Goal: Book appointment/travel/reservation

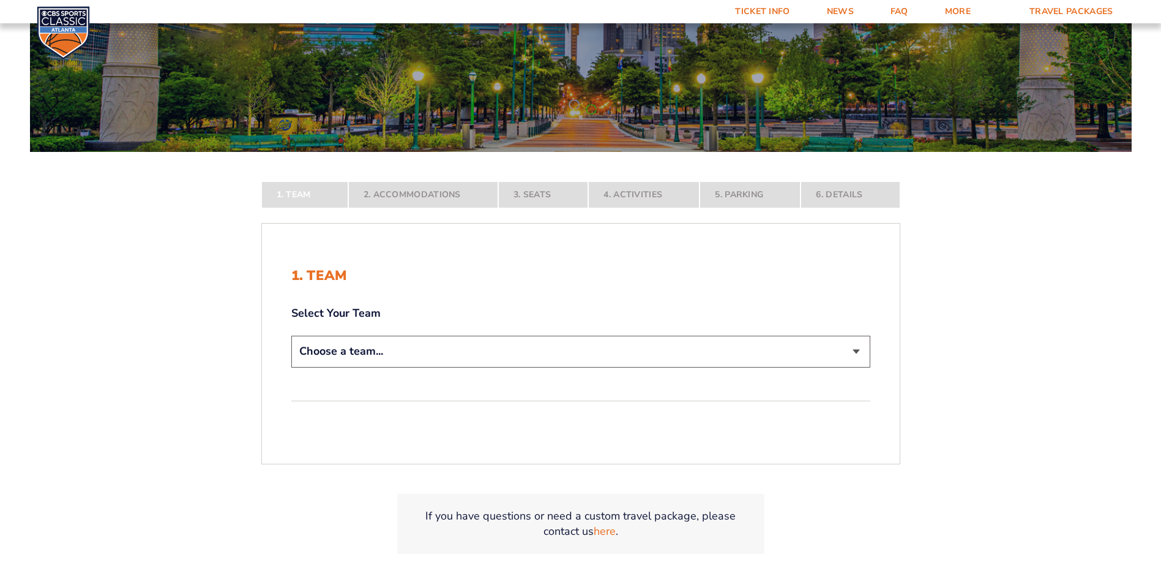
scroll to position [184, 0]
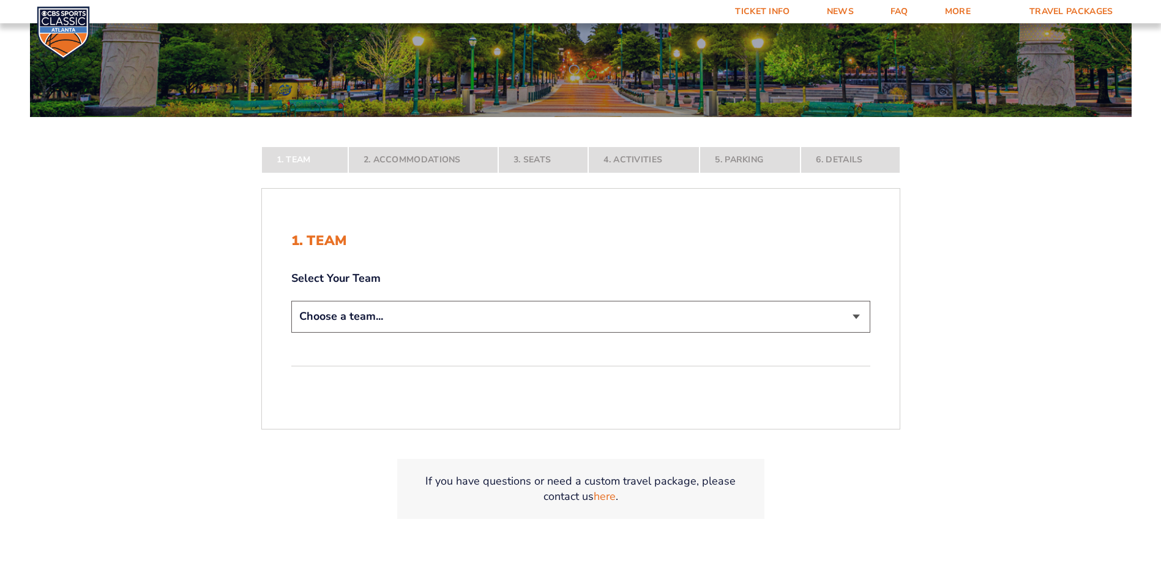
click at [855, 315] on select "Choose a team... [US_STATE] Wildcats [US_STATE] State Buckeyes [US_STATE] Tar H…" at bounding box center [580, 316] width 579 height 31
select select "12756"
click at [291, 332] on select "Choose a team... [US_STATE] Wildcats [US_STATE] State Buckeyes [US_STATE] Tar H…" at bounding box center [580, 316] width 579 height 31
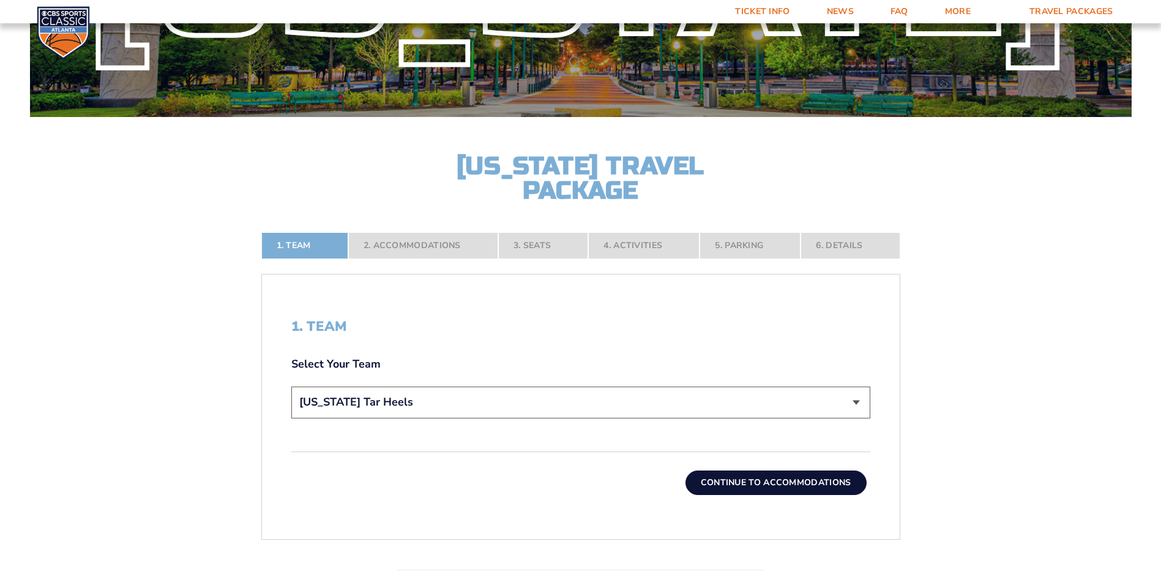
click at [763, 482] on button "Continue To Accommodations" at bounding box center [776, 482] width 181 height 24
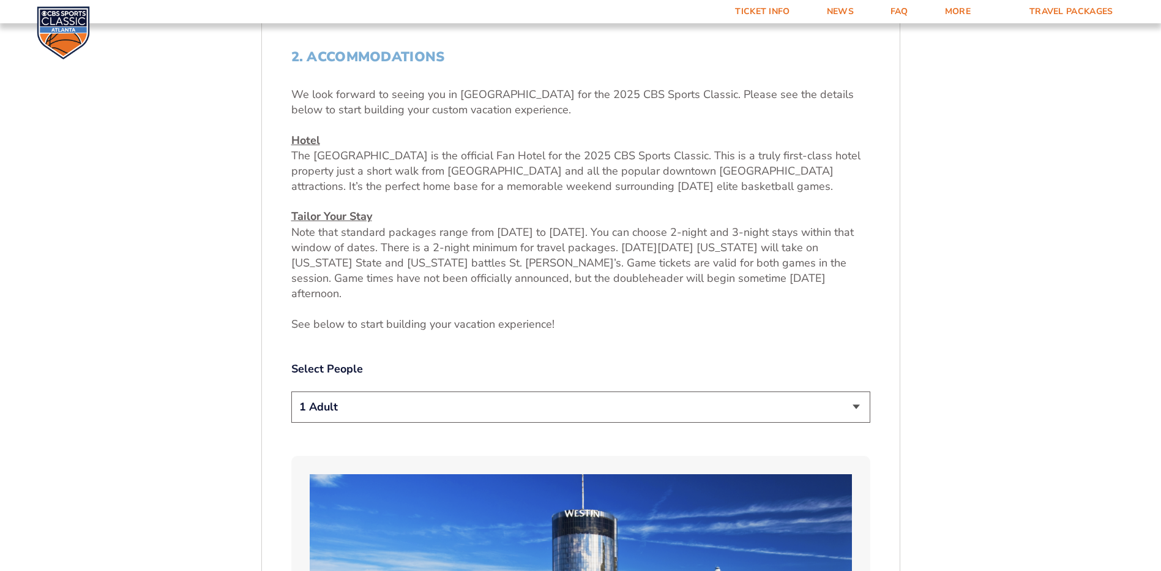
scroll to position [454, 0]
click at [856, 391] on select "1 Adult 2 Adults 3 Adults 4 Adults 2 Adults + 1 Child 2 Adults + 2 Children 2 A…" at bounding box center [580, 406] width 579 height 31
select select "2 Adults"
click at [291, 391] on select "1 Adult 2 Adults 3 Adults 4 Adults 2 Adults + 1 Child 2 Adults + 2 Children 2 A…" at bounding box center [580, 406] width 579 height 31
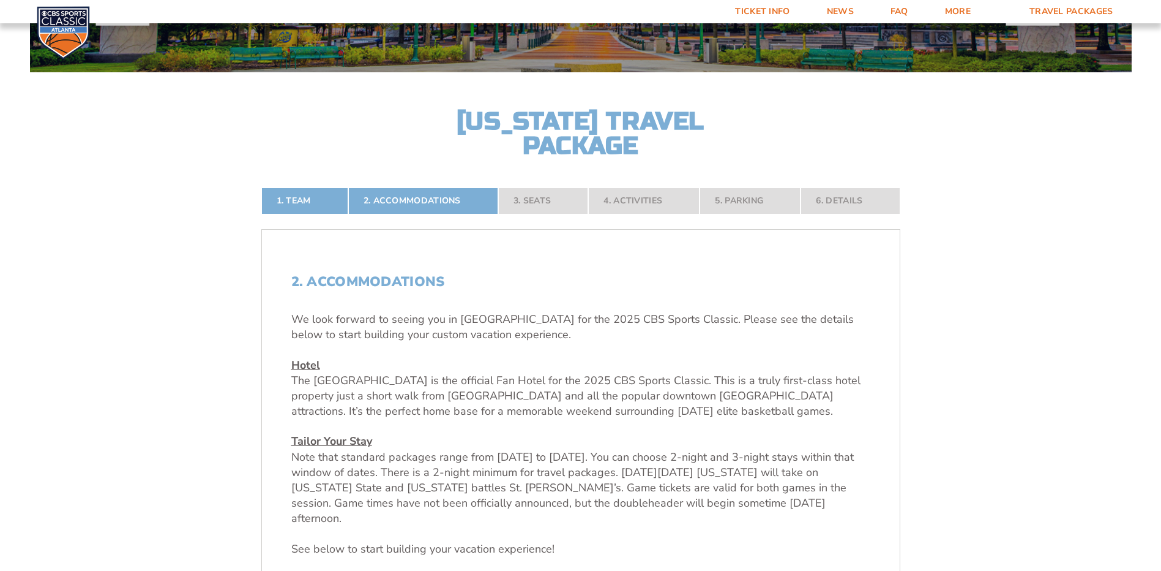
scroll to position [86, 0]
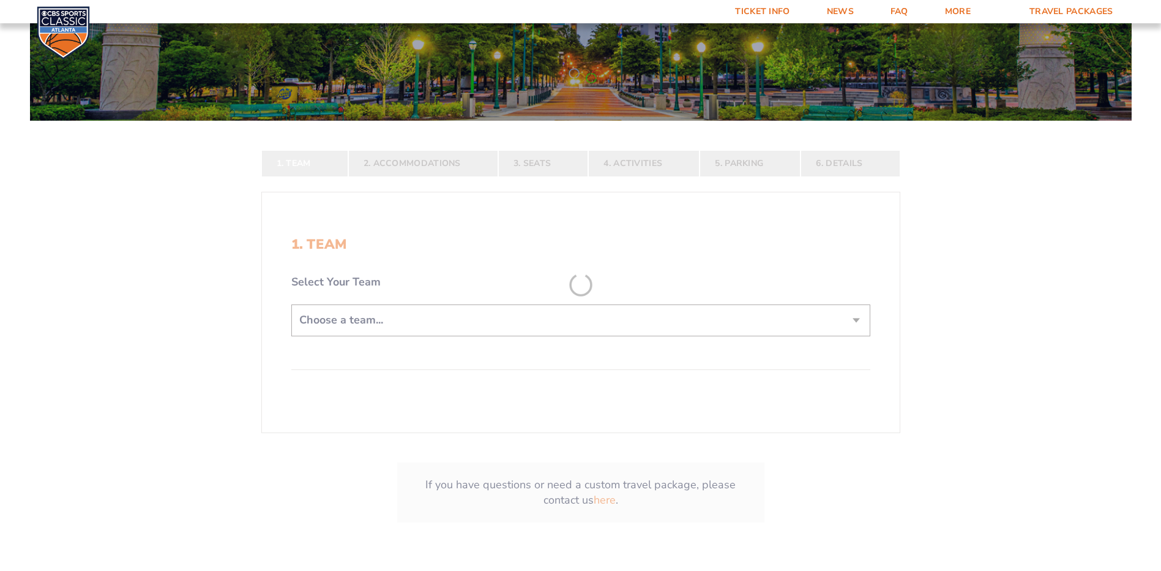
scroll to position [184, 0]
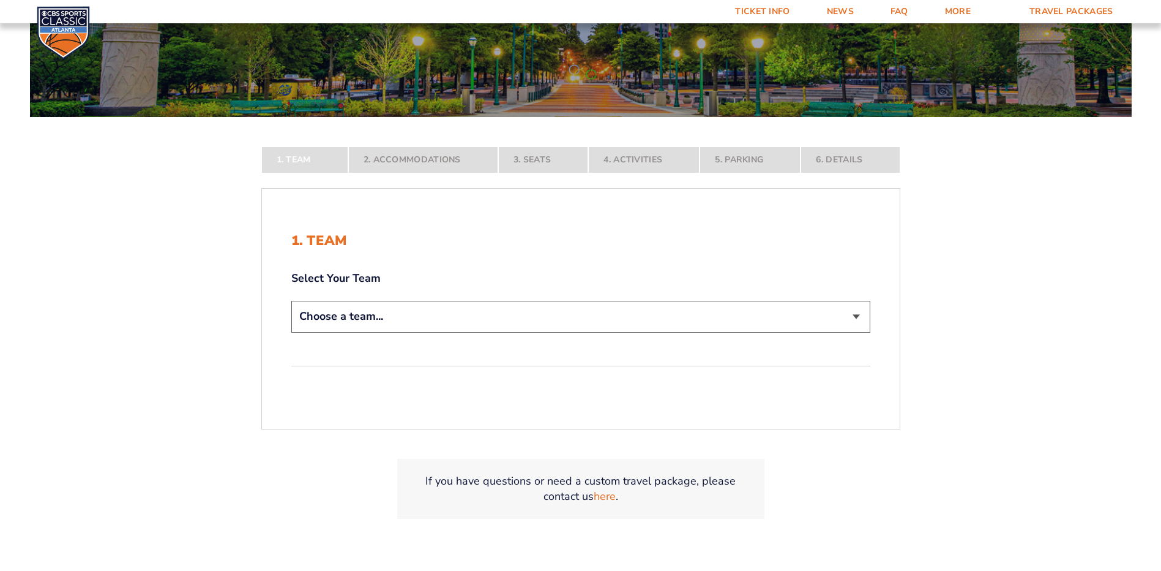
click at [856, 318] on select "Choose a team... [US_STATE] Wildcats [US_STATE] State Buckeyes [US_STATE] Tar H…" at bounding box center [580, 316] width 579 height 31
select select "12756"
click at [291, 332] on select "Choose a team... [US_STATE] Wildcats [US_STATE] State Buckeyes [US_STATE] Tar H…" at bounding box center [580, 316] width 579 height 31
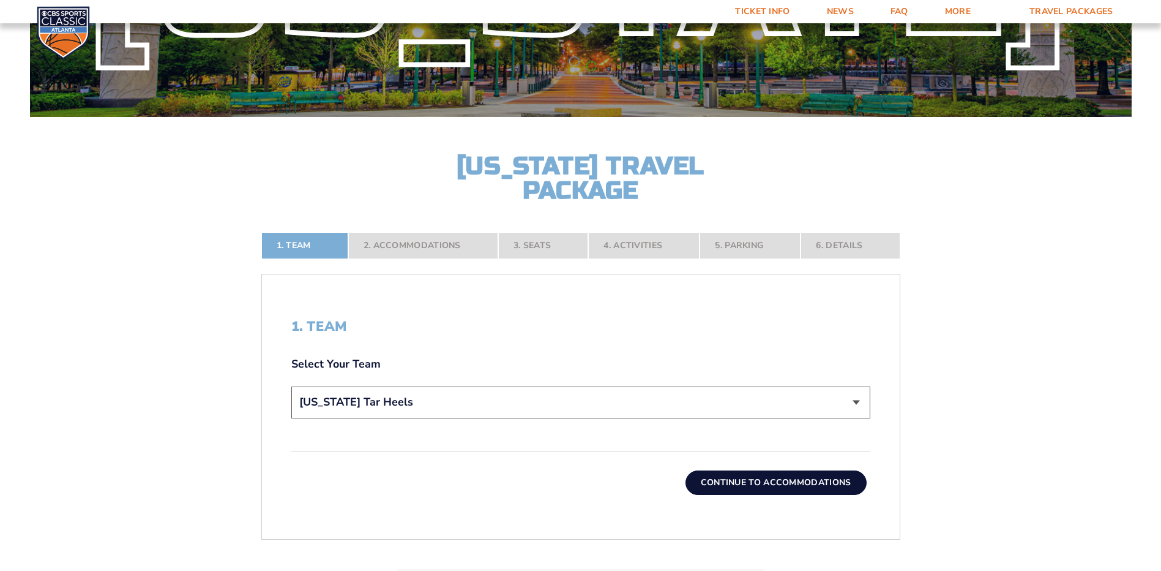
click at [747, 479] on button "Continue To Accommodations" at bounding box center [776, 482] width 181 height 24
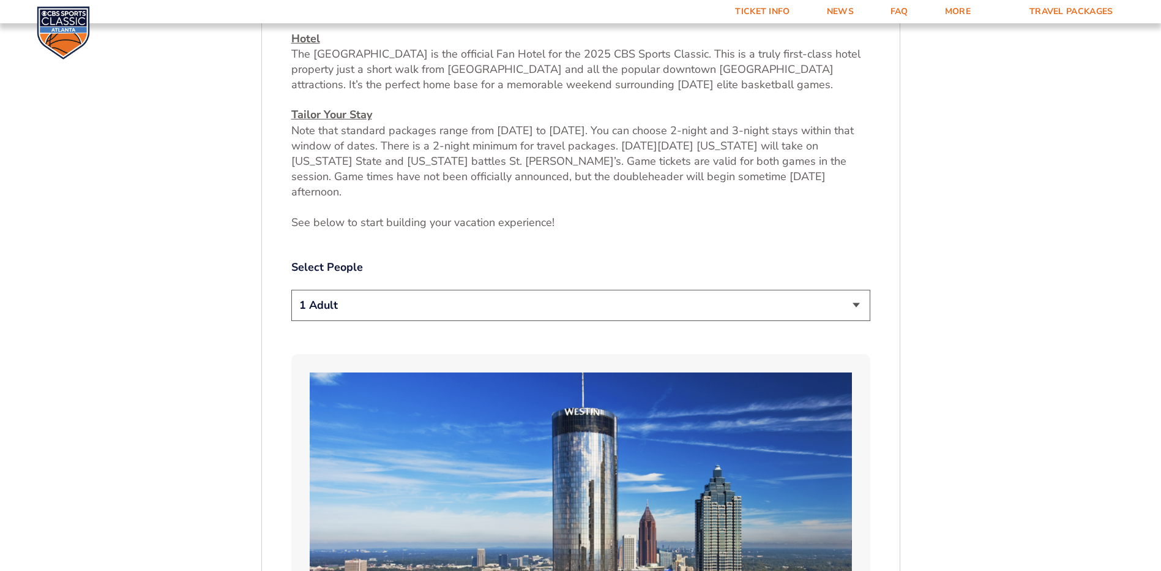
scroll to position [576, 0]
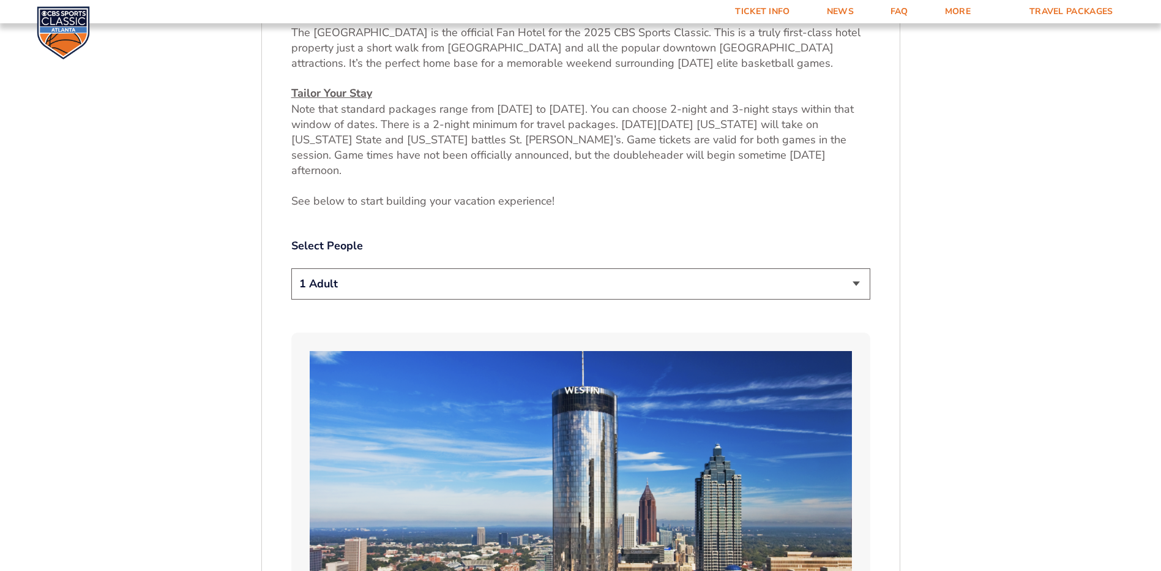
click at [856, 268] on select "1 Adult 2 Adults 3 Adults 4 Adults 2 Adults + 1 Child 2 Adults + 2 Children 2 A…" at bounding box center [580, 283] width 579 height 31
select select "2 Adults"
click at [291, 268] on select "1 Adult 2 Adults 3 Adults 4 Adults 2 Adults + 1 Child 2 Adults + 2 Children 2 A…" at bounding box center [580, 283] width 579 height 31
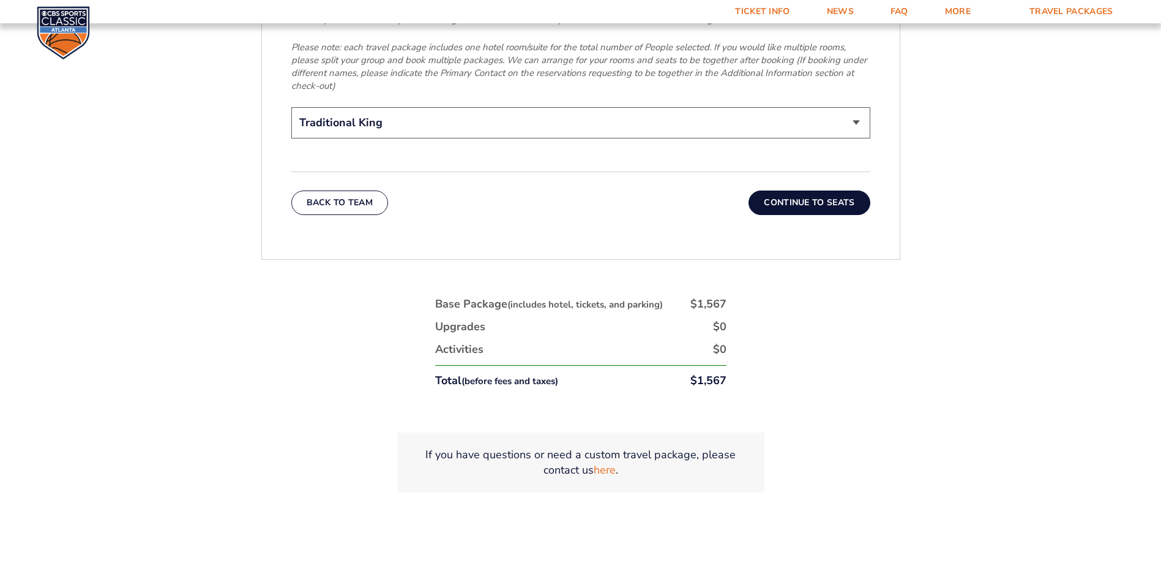
scroll to position [1984, 0]
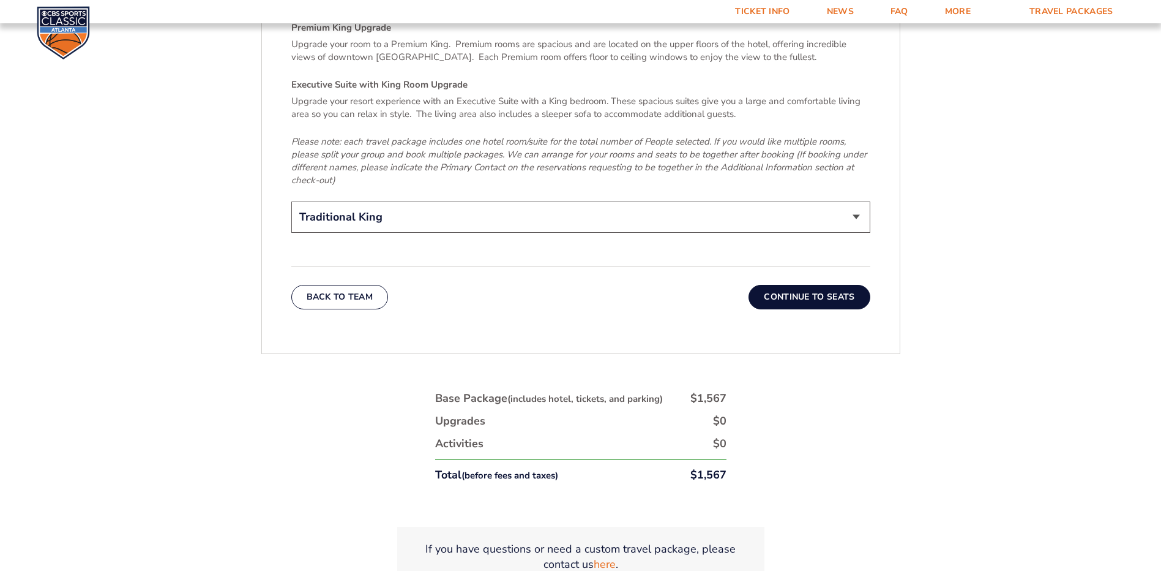
click at [804, 285] on button "Continue To Seats" at bounding box center [809, 297] width 121 height 24
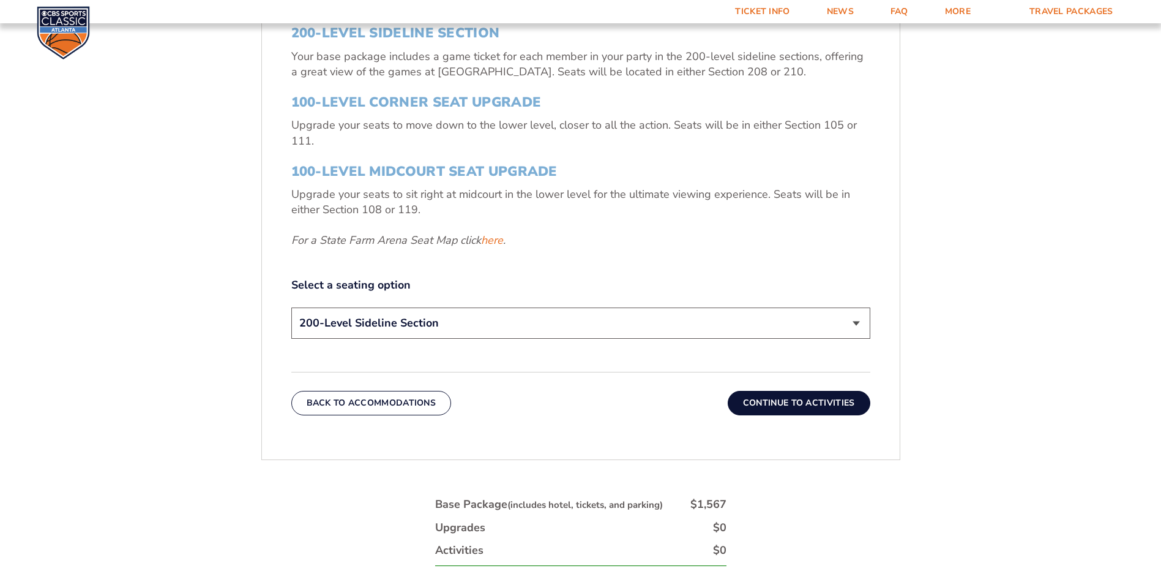
scroll to position [454, 0]
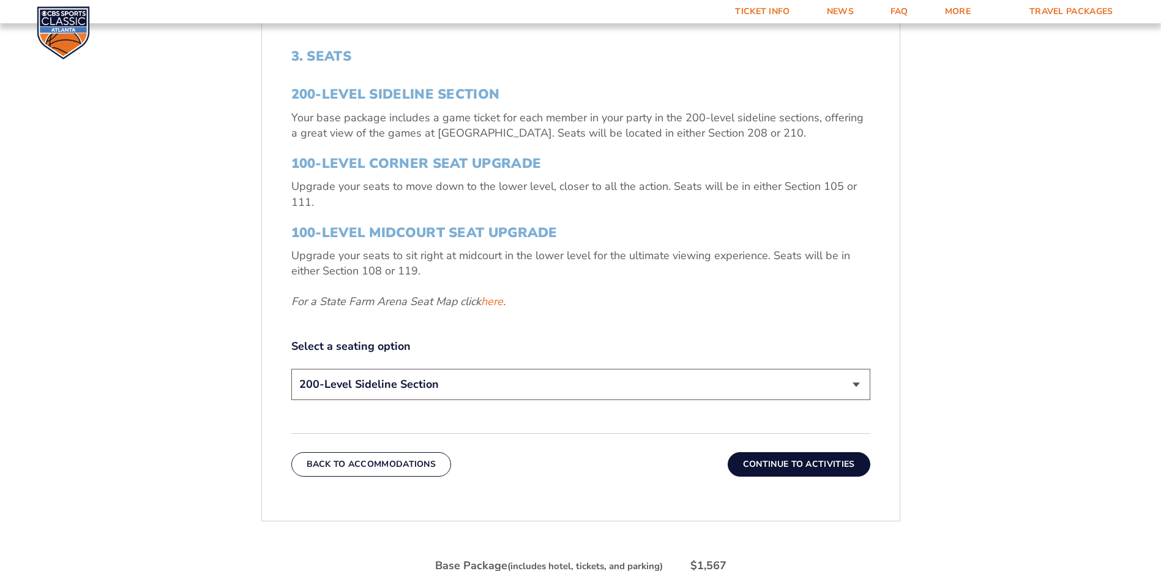
click at [853, 383] on select "200-Level Sideline Section 100-Level Corner Seat Upgrade (+$120 per person) 100…" at bounding box center [580, 384] width 579 height 31
click at [847, 381] on select "200-Level Sideline Section 100-Level Corner Seat Upgrade (+$120 per person) 100…" at bounding box center [580, 384] width 579 height 31
click at [802, 463] on button "Continue To Activities" at bounding box center [799, 464] width 143 height 24
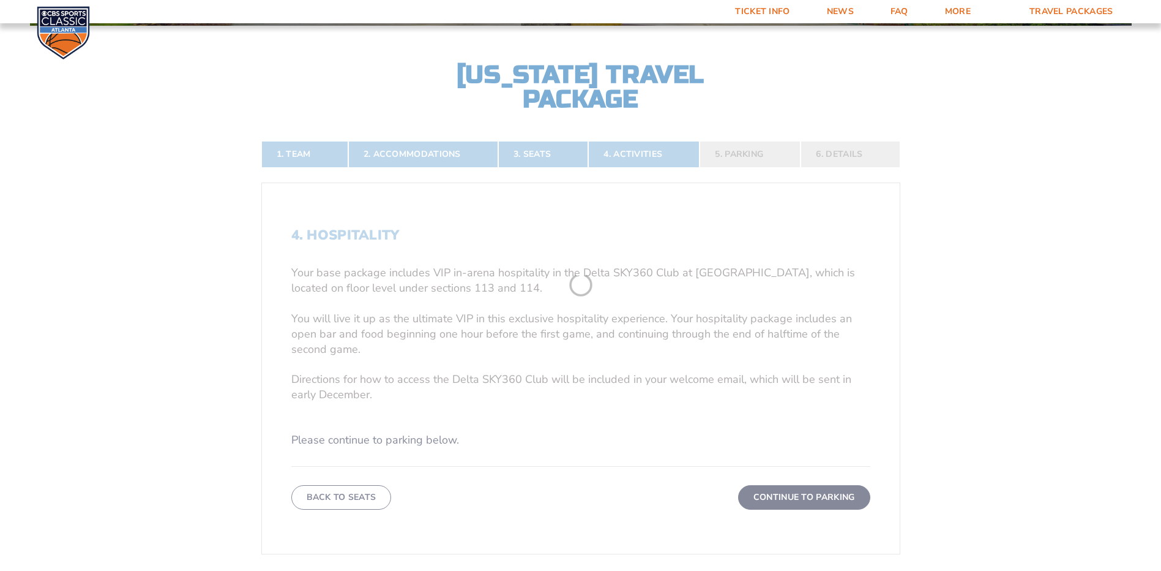
scroll to position [270, 0]
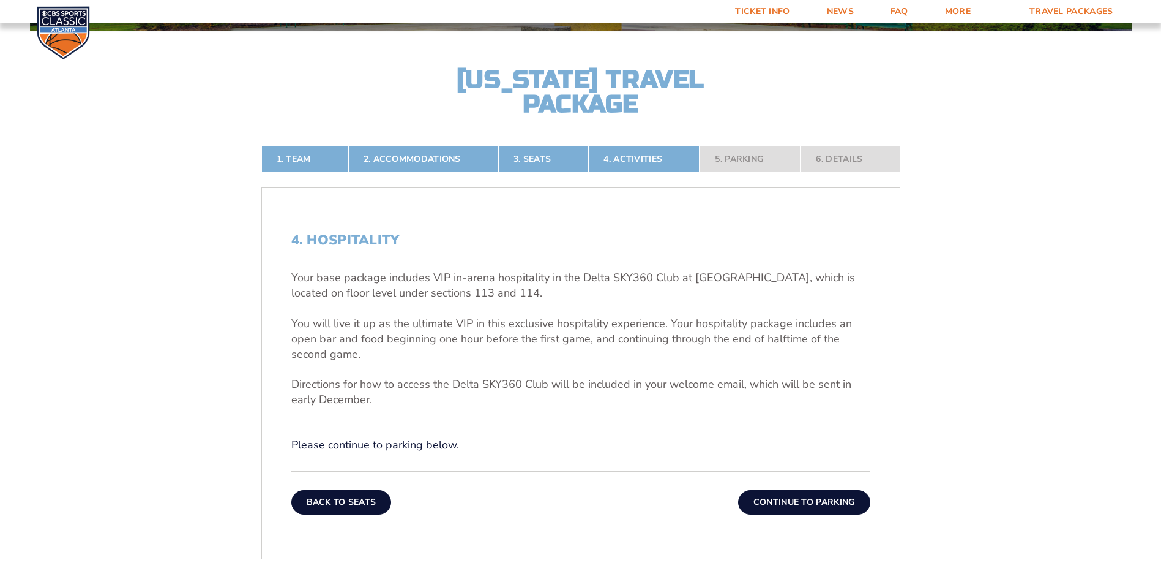
click at [361, 502] on button "Back To Seats" at bounding box center [341, 502] width 100 height 24
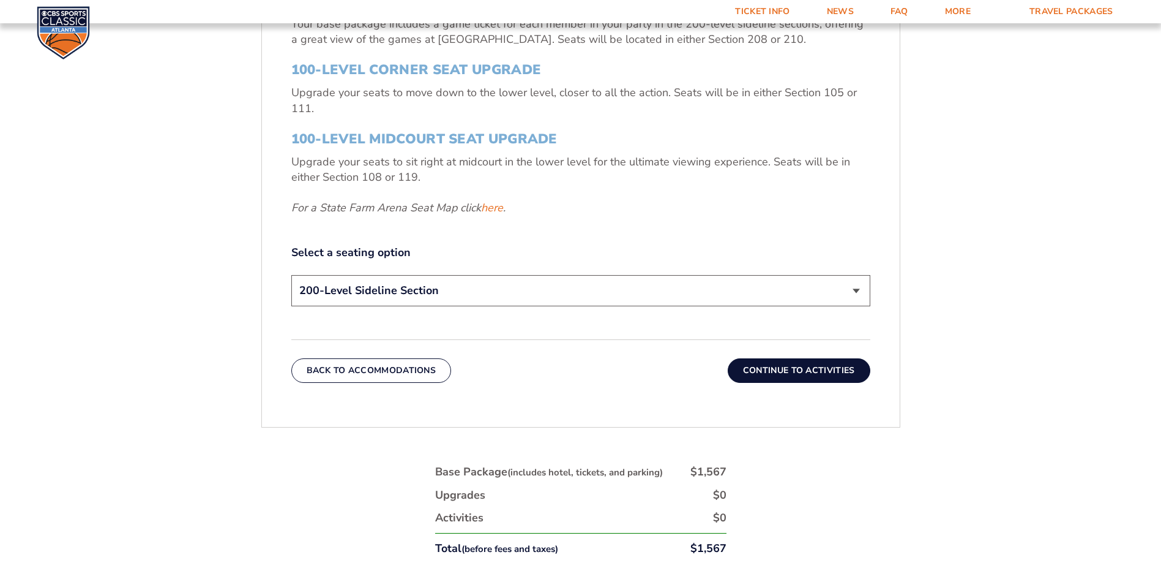
scroll to position [576, 0]
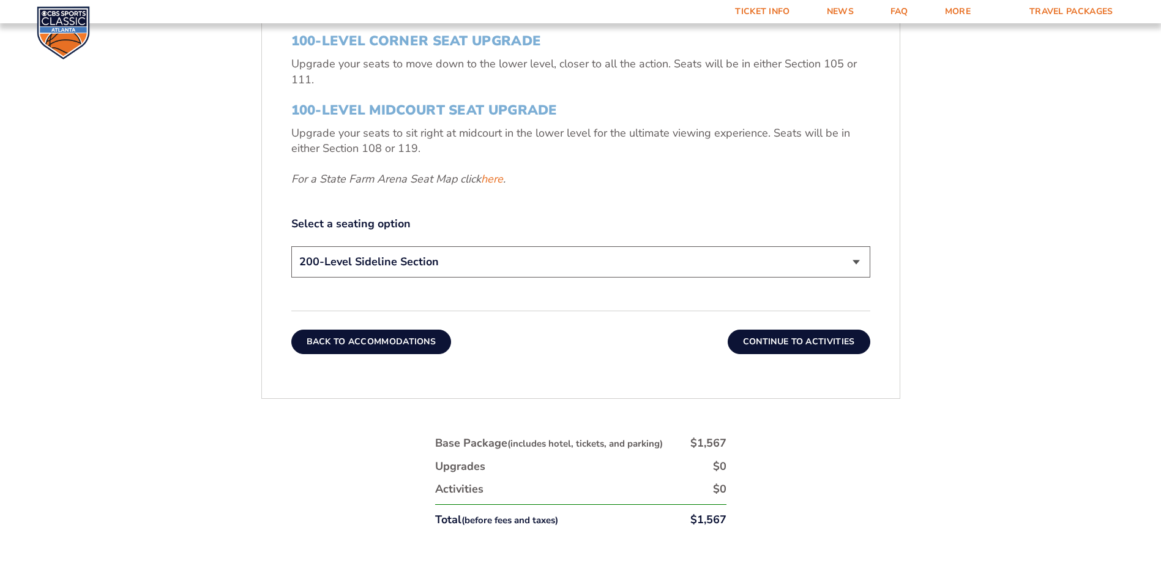
click at [362, 343] on button "Back To Accommodations" at bounding box center [371, 341] width 160 height 24
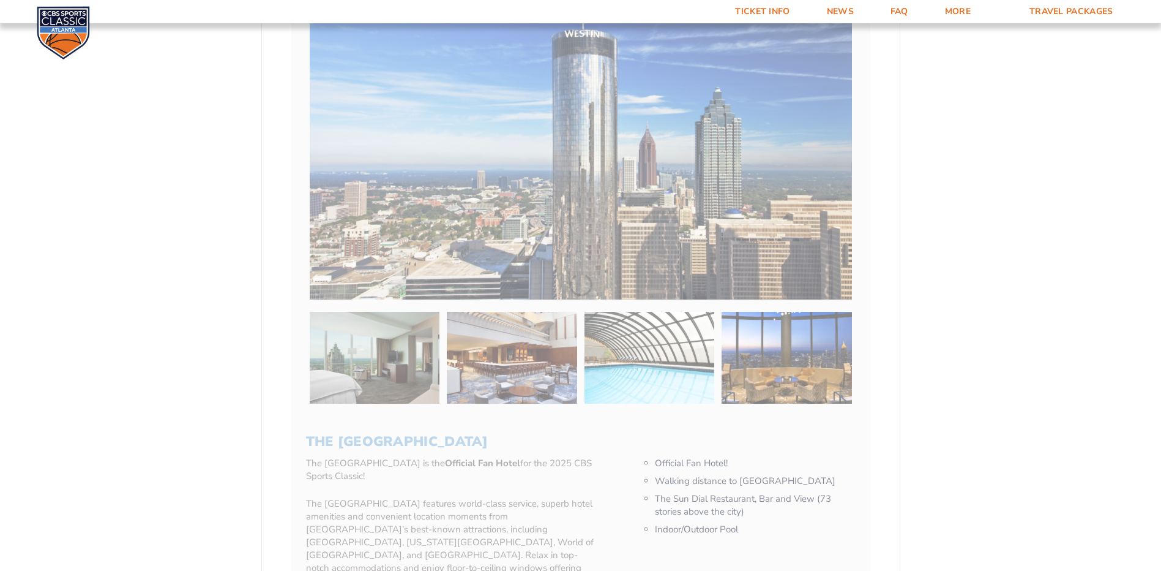
scroll to position [943, 0]
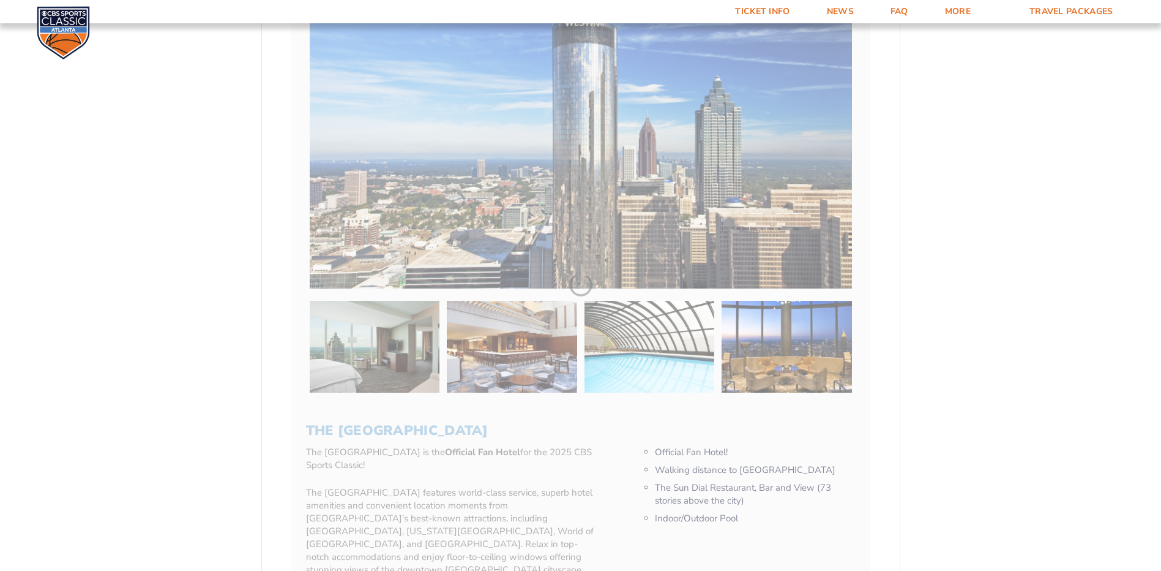
click at [362, 345] on form "[US_STATE] [US_STATE] Travel Package [US_STATE][GEOGRAPHIC_DATA] [US_STATE] Sta…" at bounding box center [580, 371] width 1161 height 2629
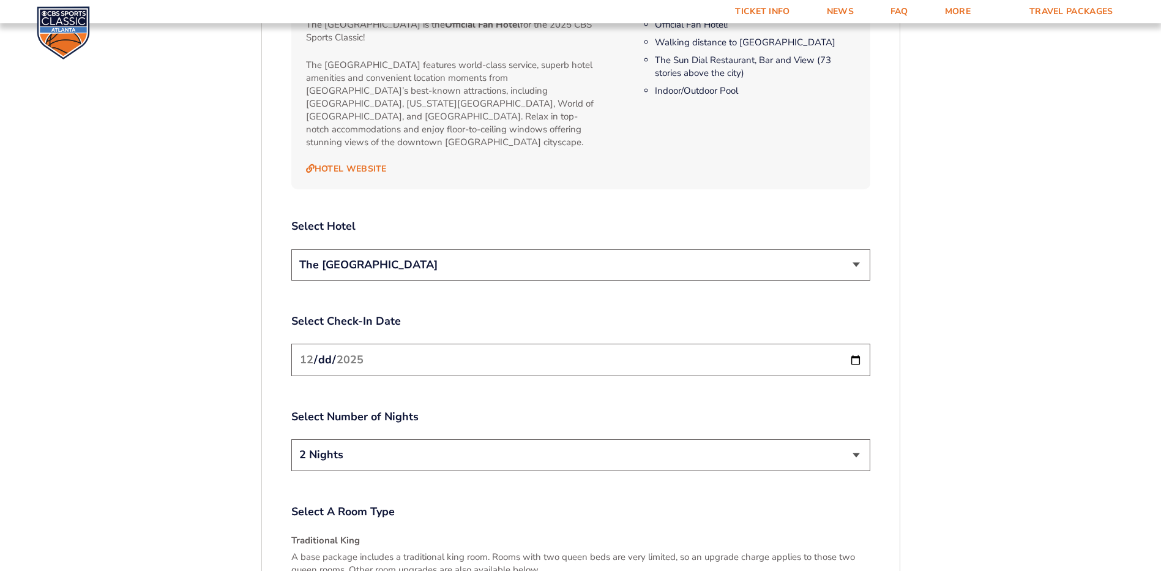
scroll to position [1372, 0]
click at [856, 438] on select "2 Nights 3 Nights" at bounding box center [580, 453] width 579 height 31
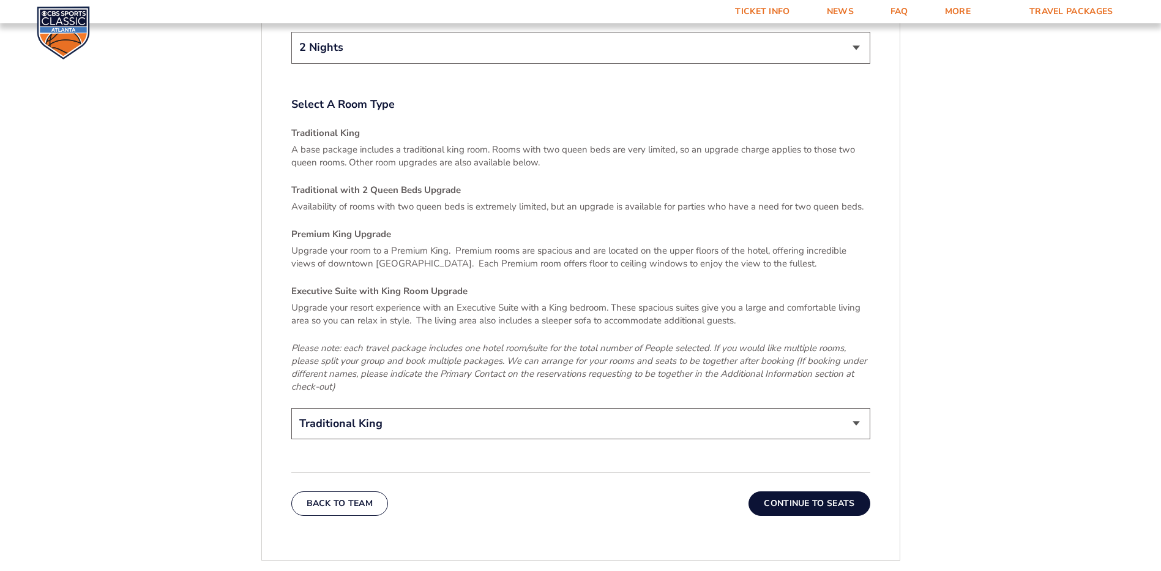
scroll to position [1800, 0]
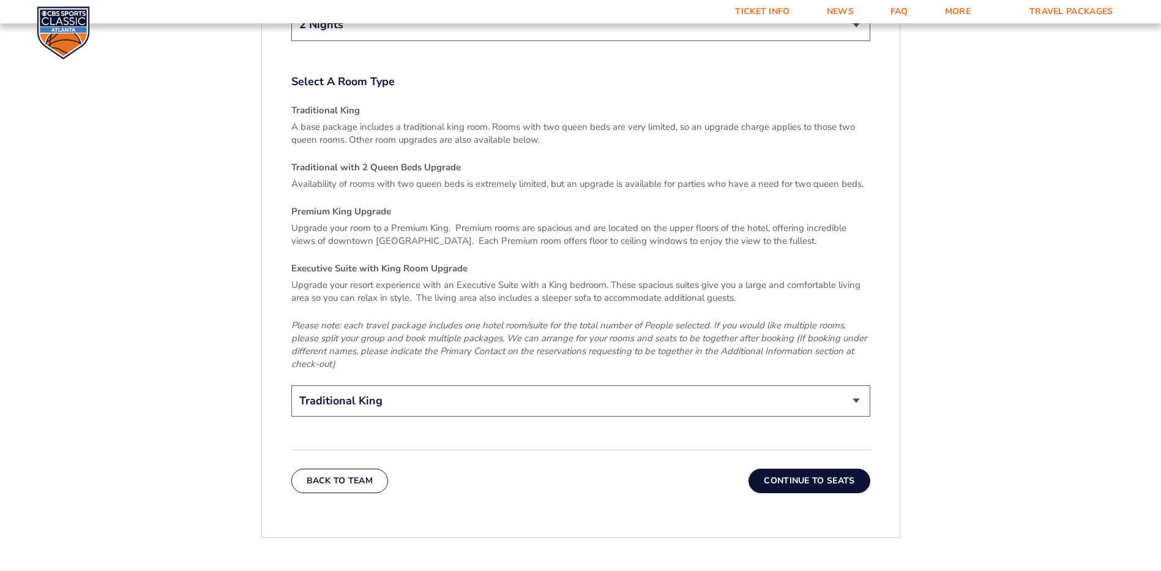
click at [815, 468] on button "Continue To Seats" at bounding box center [809, 480] width 121 height 24
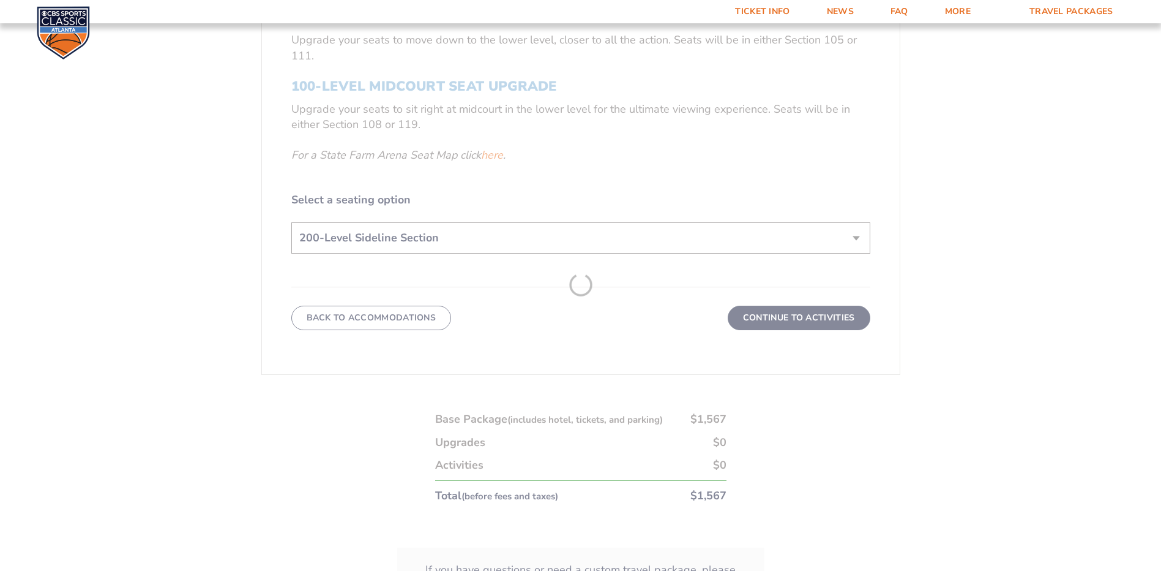
scroll to position [698, 0]
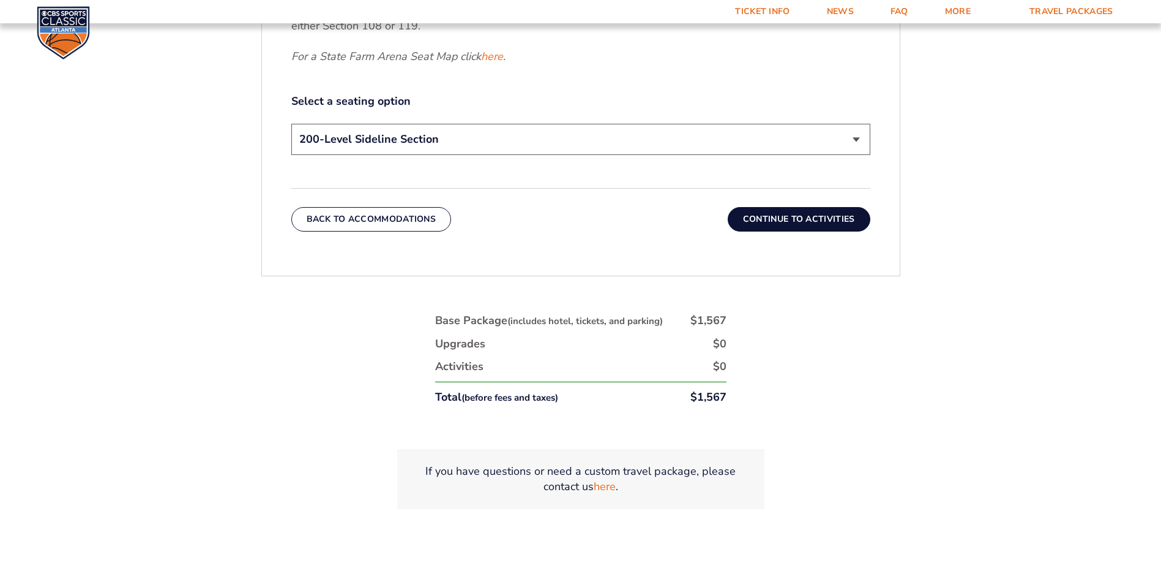
click at [791, 218] on button "Continue To Activities" at bounding box center [799, 219] width 143 height 24
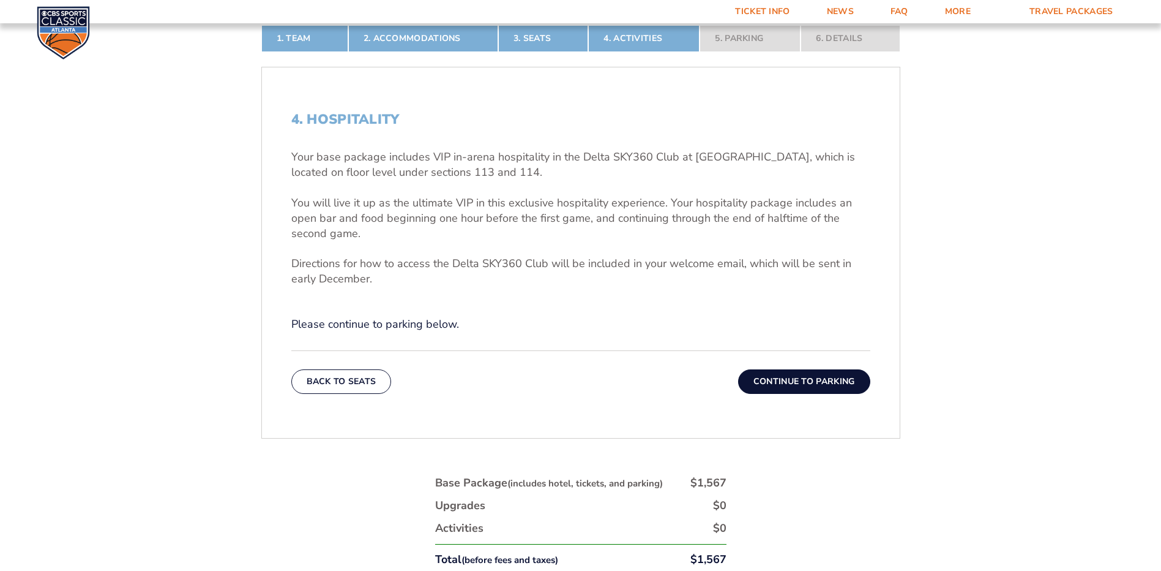
scroll to position [392, 0]
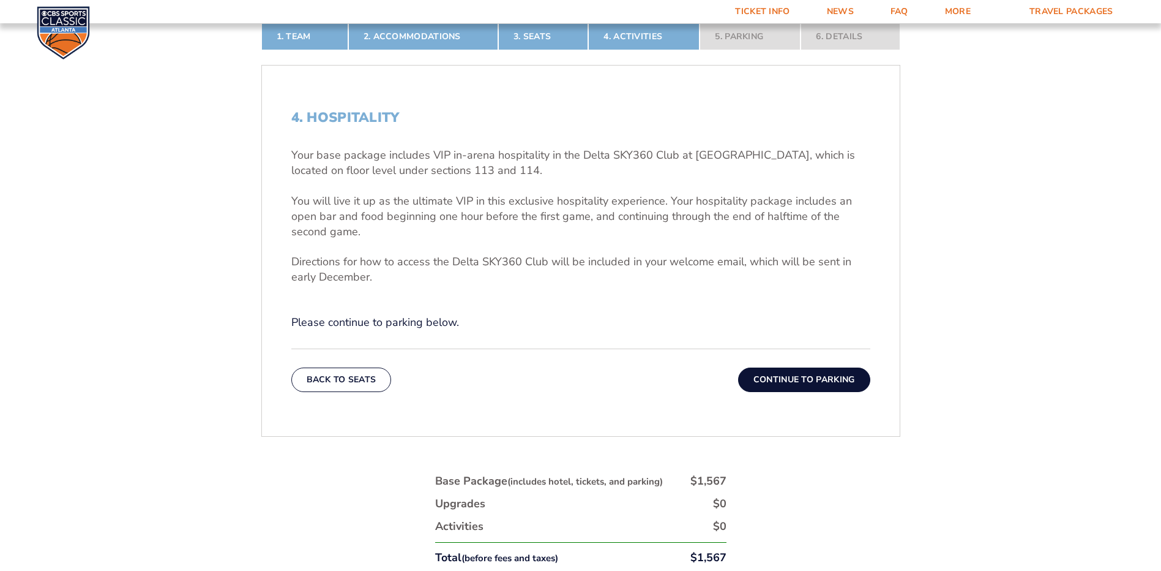
click at [809, 379] on button "Continue To Parking" at bounding box center [804, 379] width 132 height 24
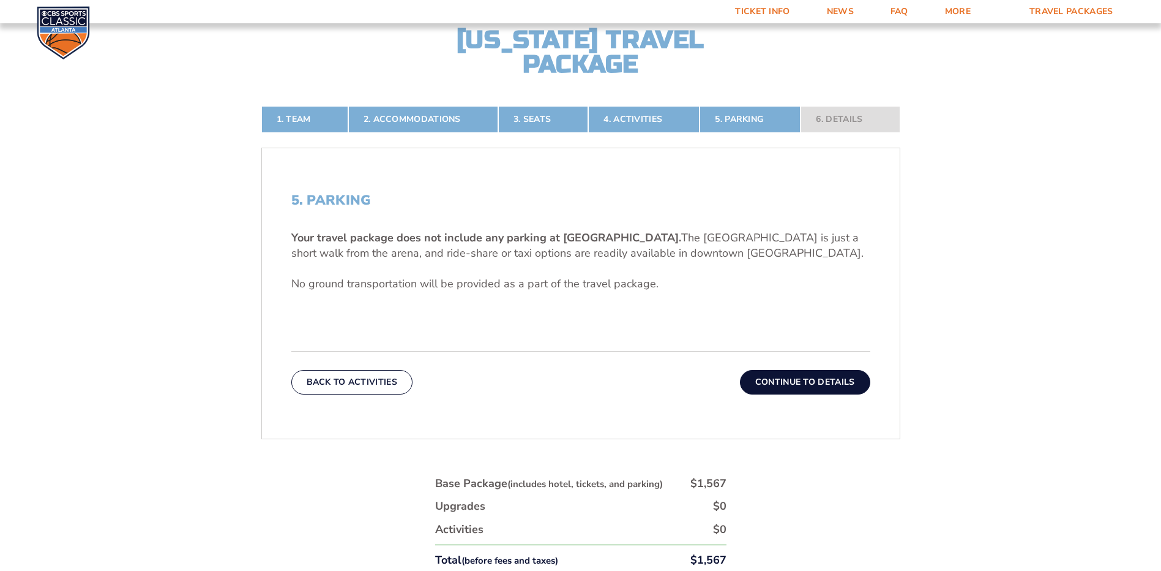
scroll to position [331, 0]
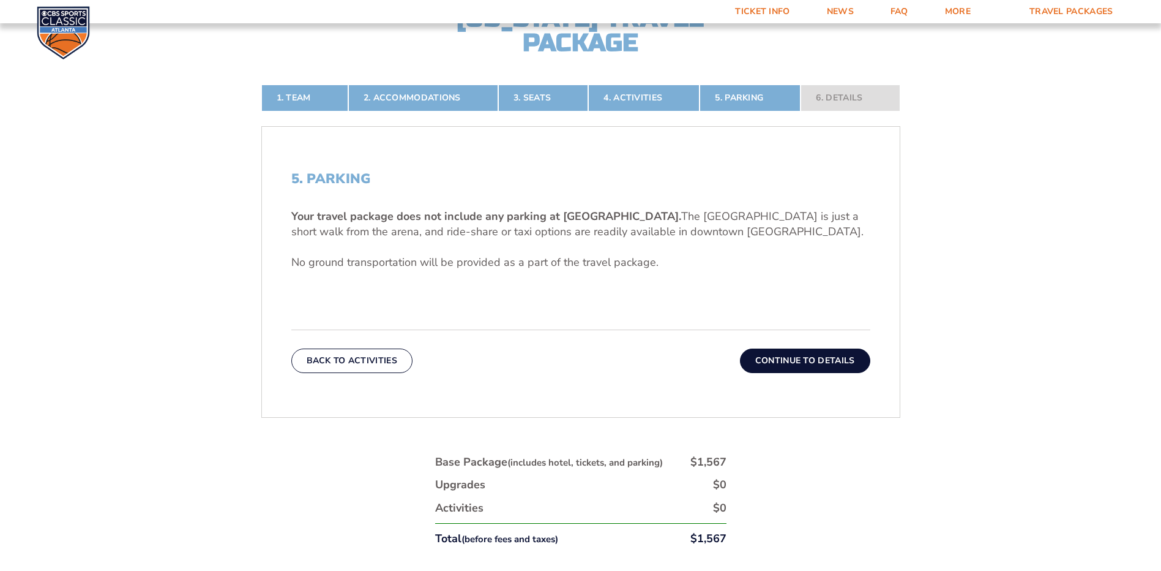
click at [801, 361] on button "Continue To Details" at bounding box center [805, 360] width 130 height 24
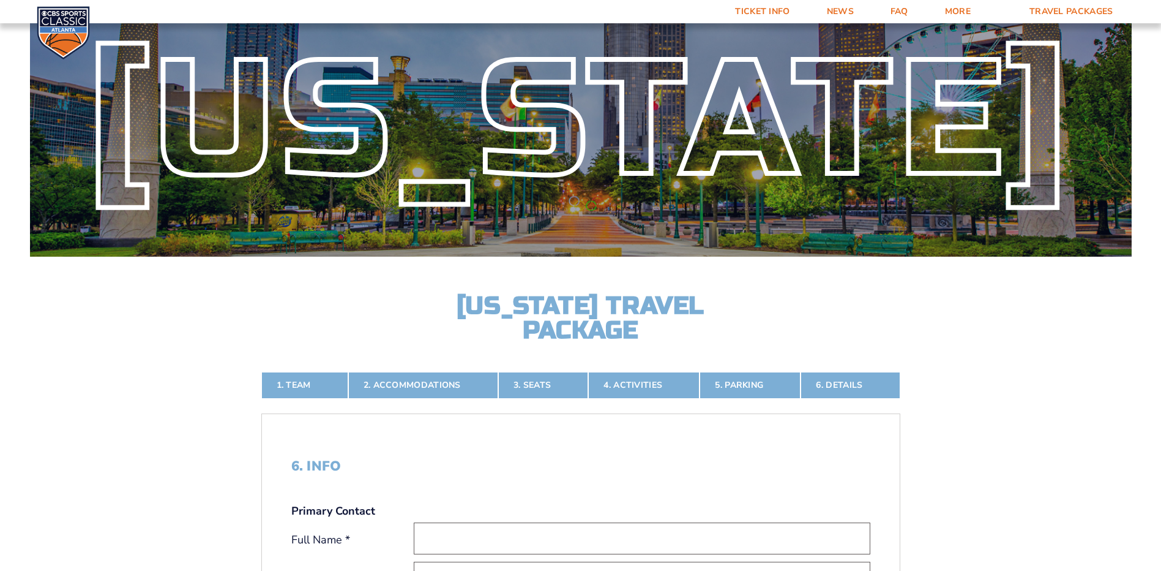
scroll to position [0, 0]
